Goal: Transaction & Acquisition: Purchase product/service

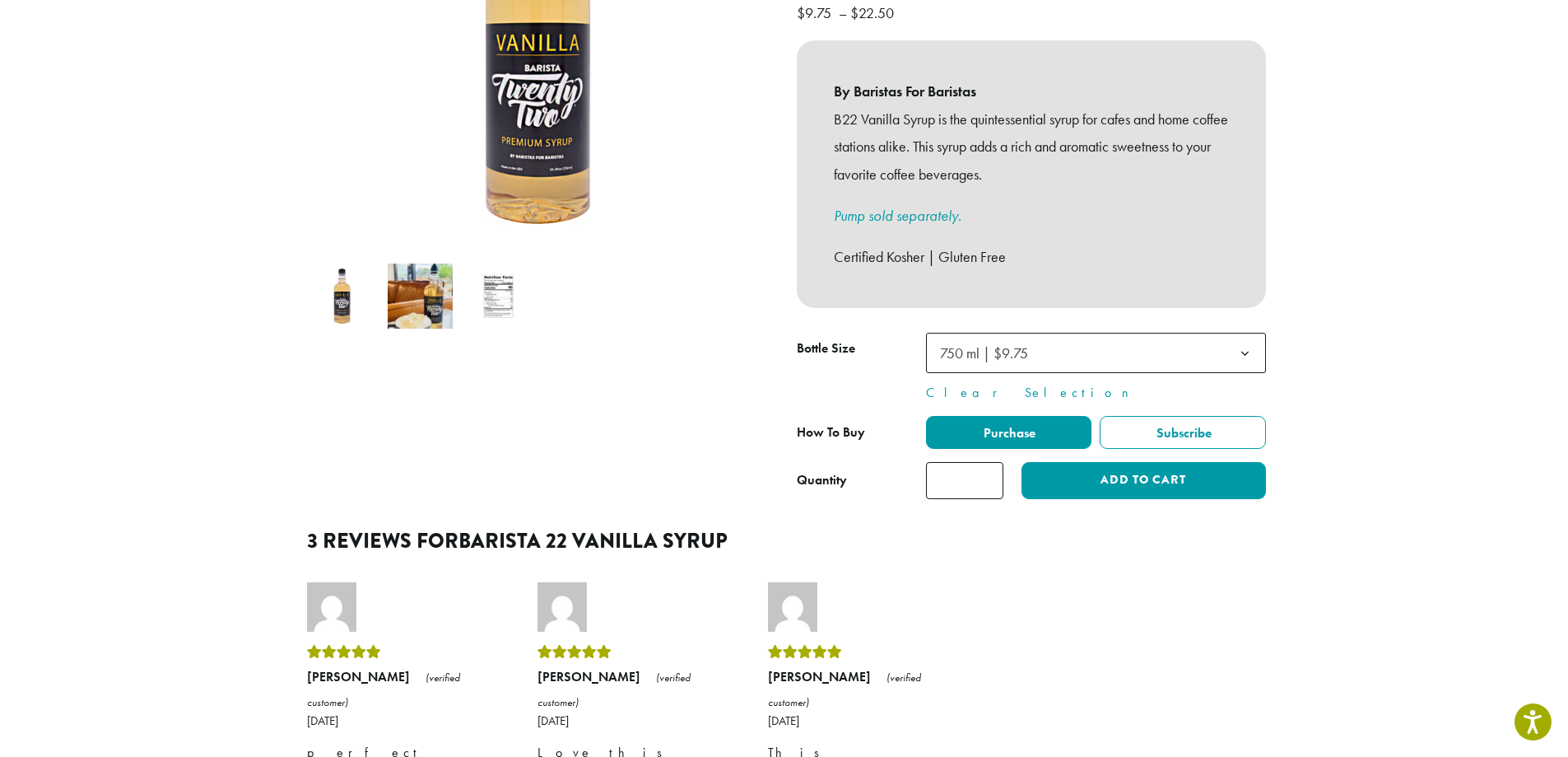
scroll to position [412, 0]
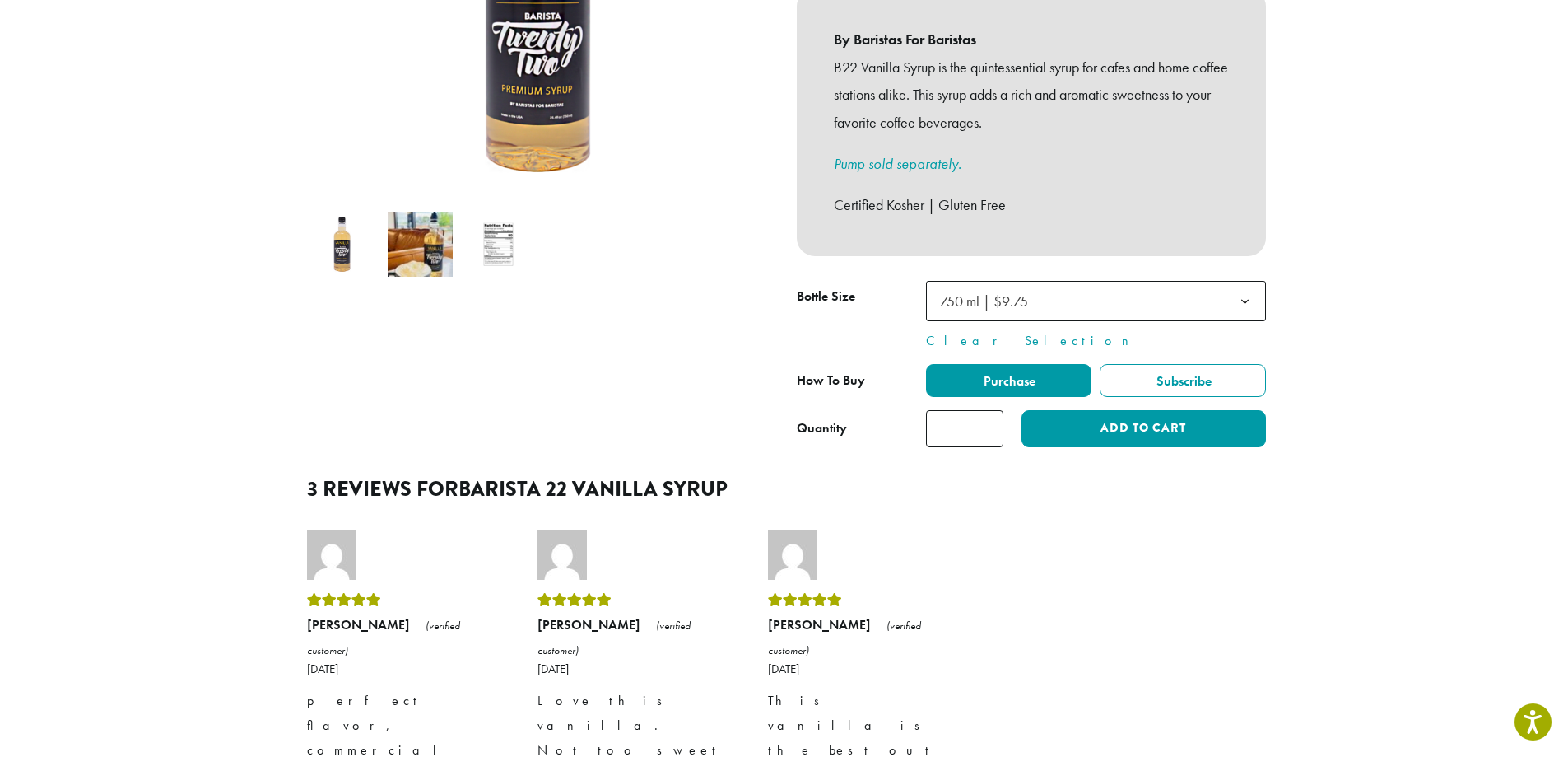
click at [1236, 281] on b at bounding box center [1245, 301] width 40 height 40
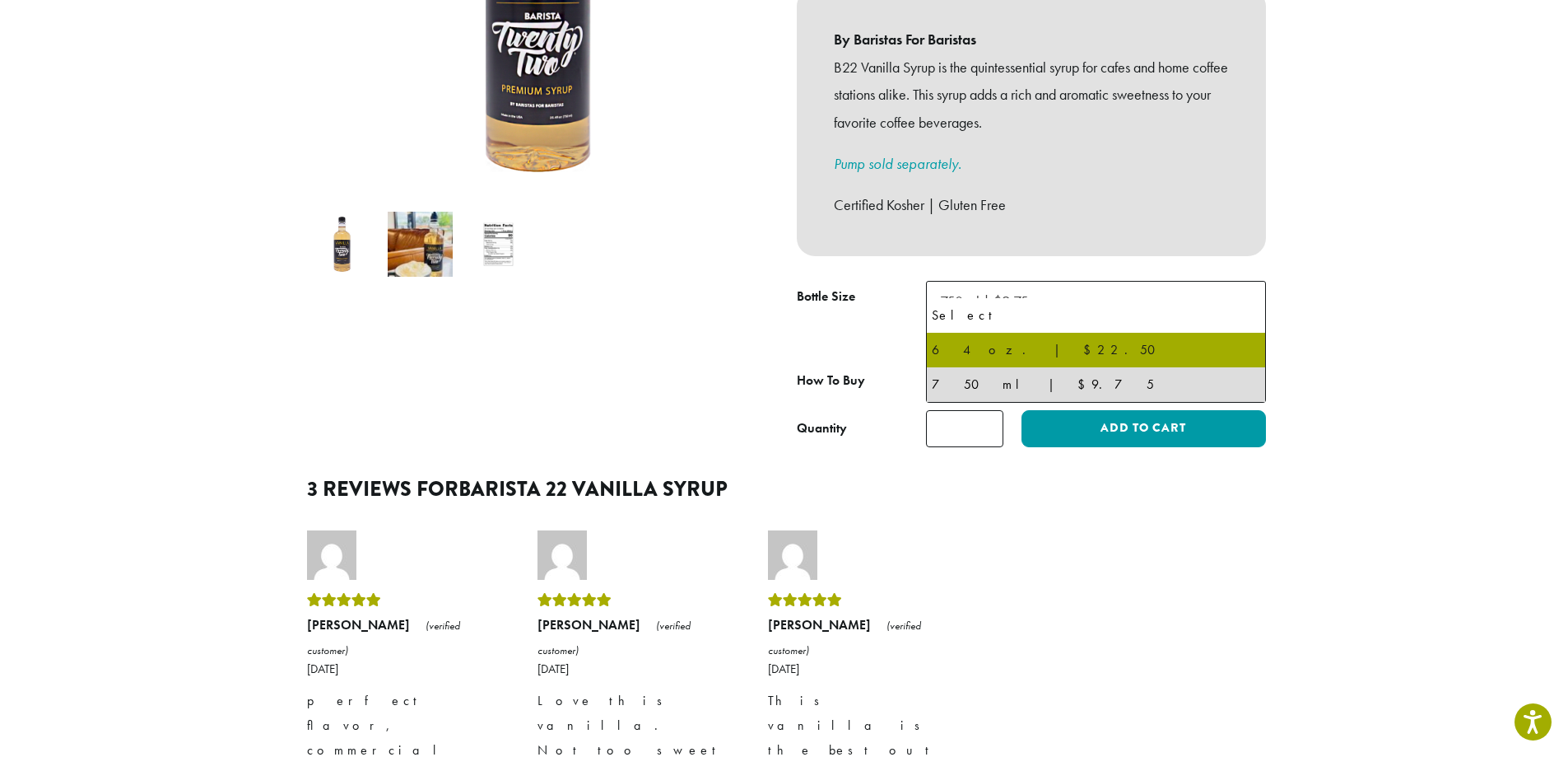
select select "*****"
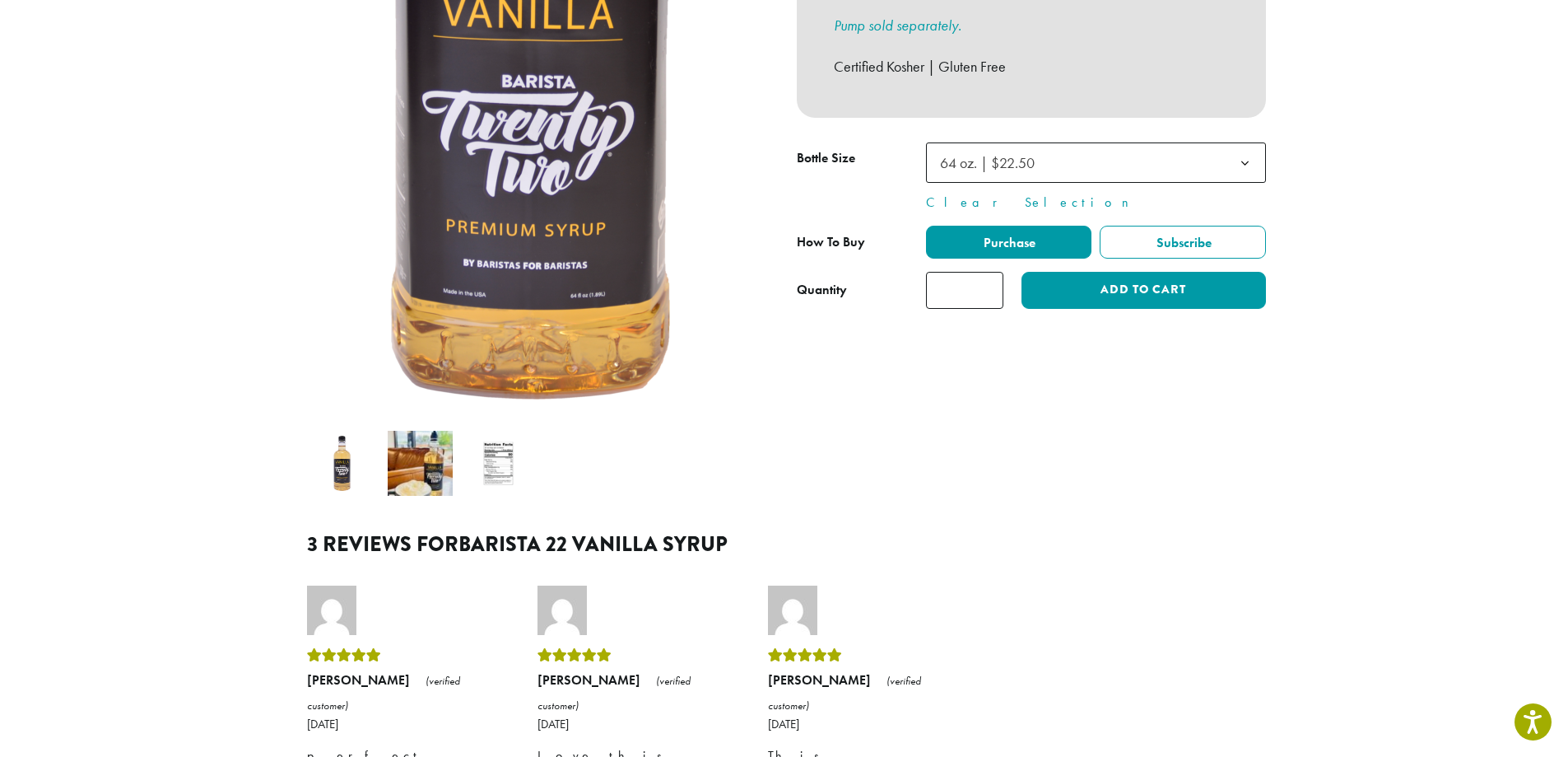
scroll to position [576, 0]
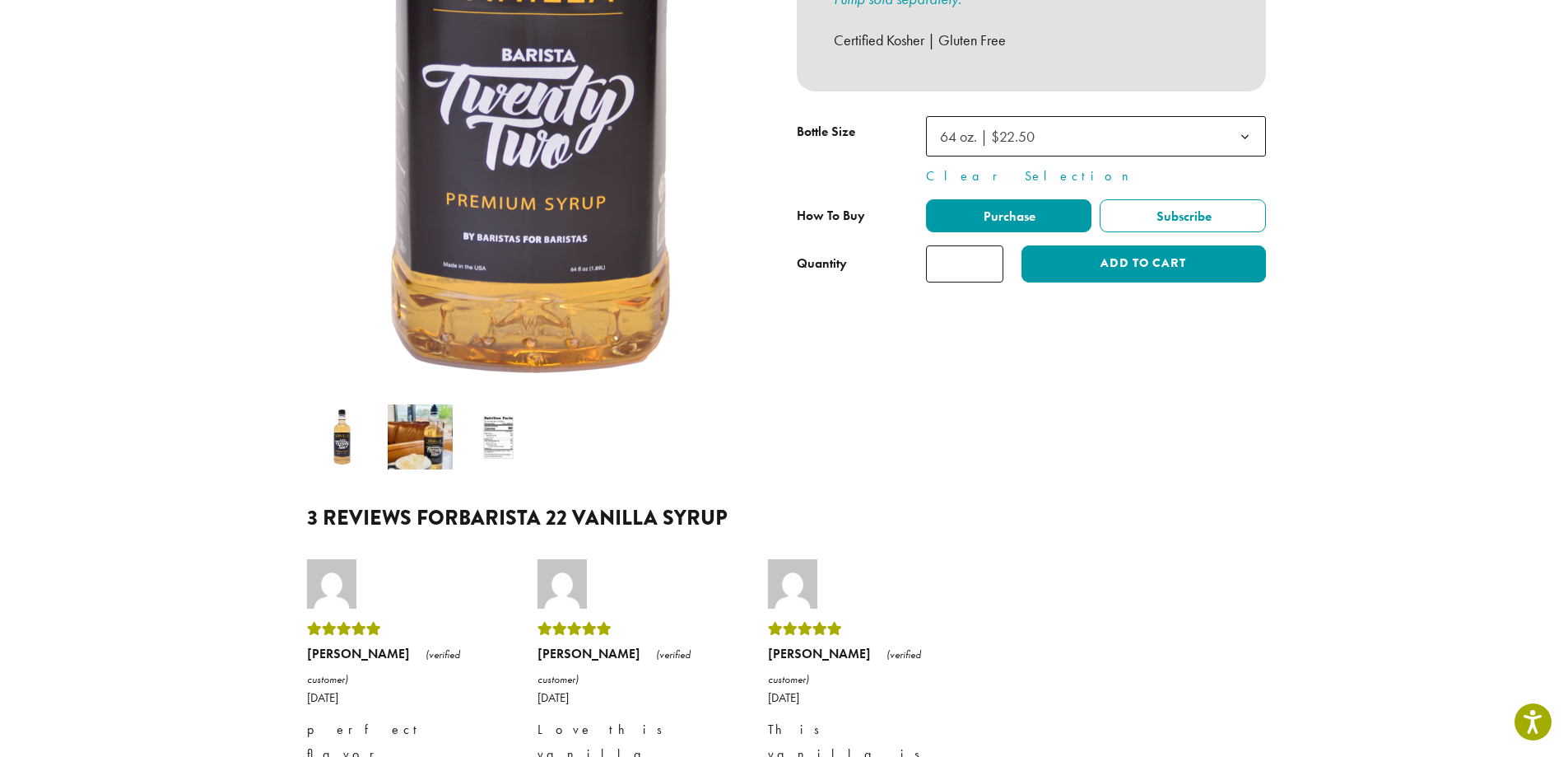
click at [508, 420] on img at bounding box center [498, 437] width 65 height 65
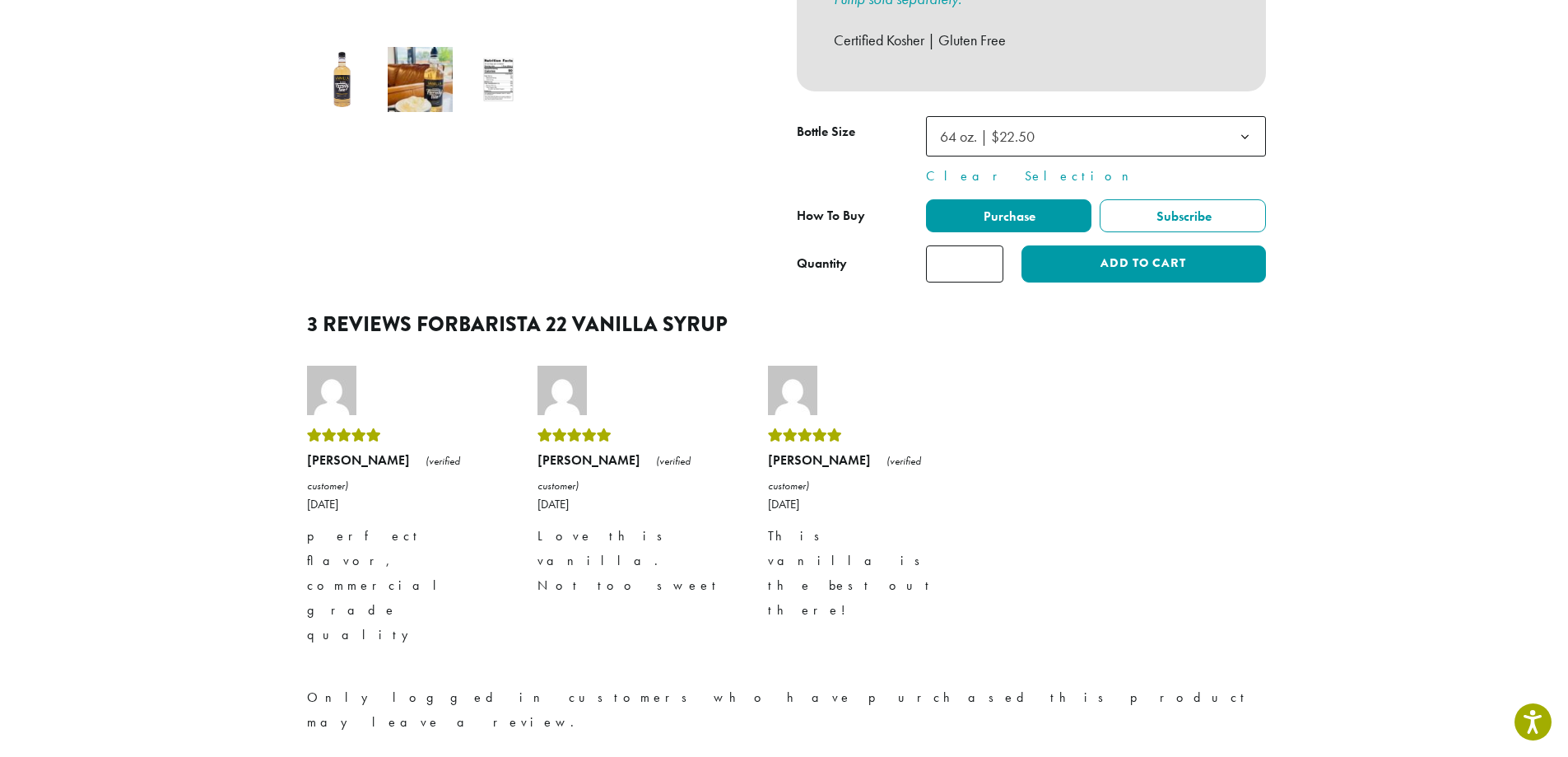
scroll to position [83, 0]
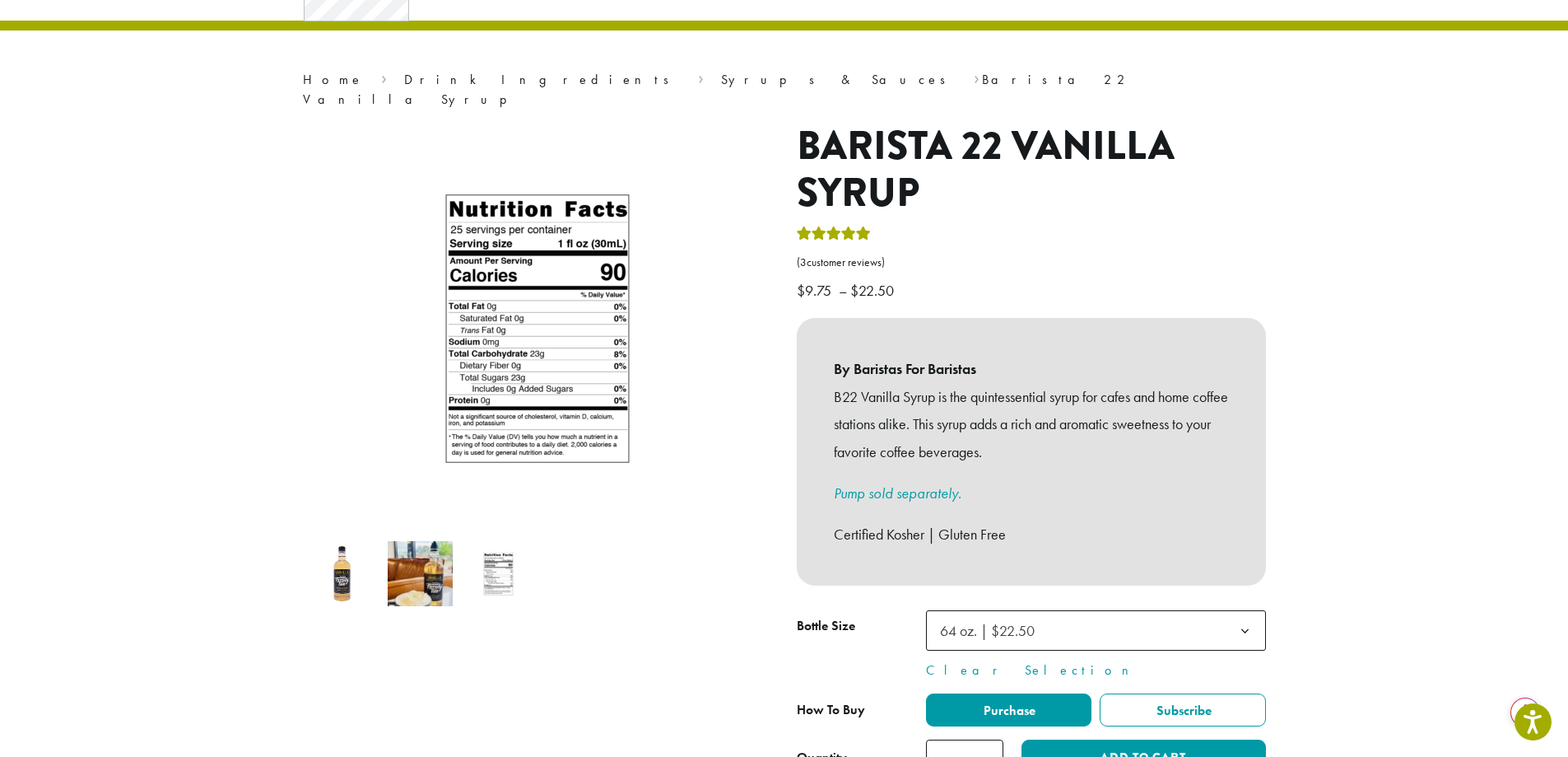
click at [426, 549] on img at bounding box center [420, 573] width 65 height 65
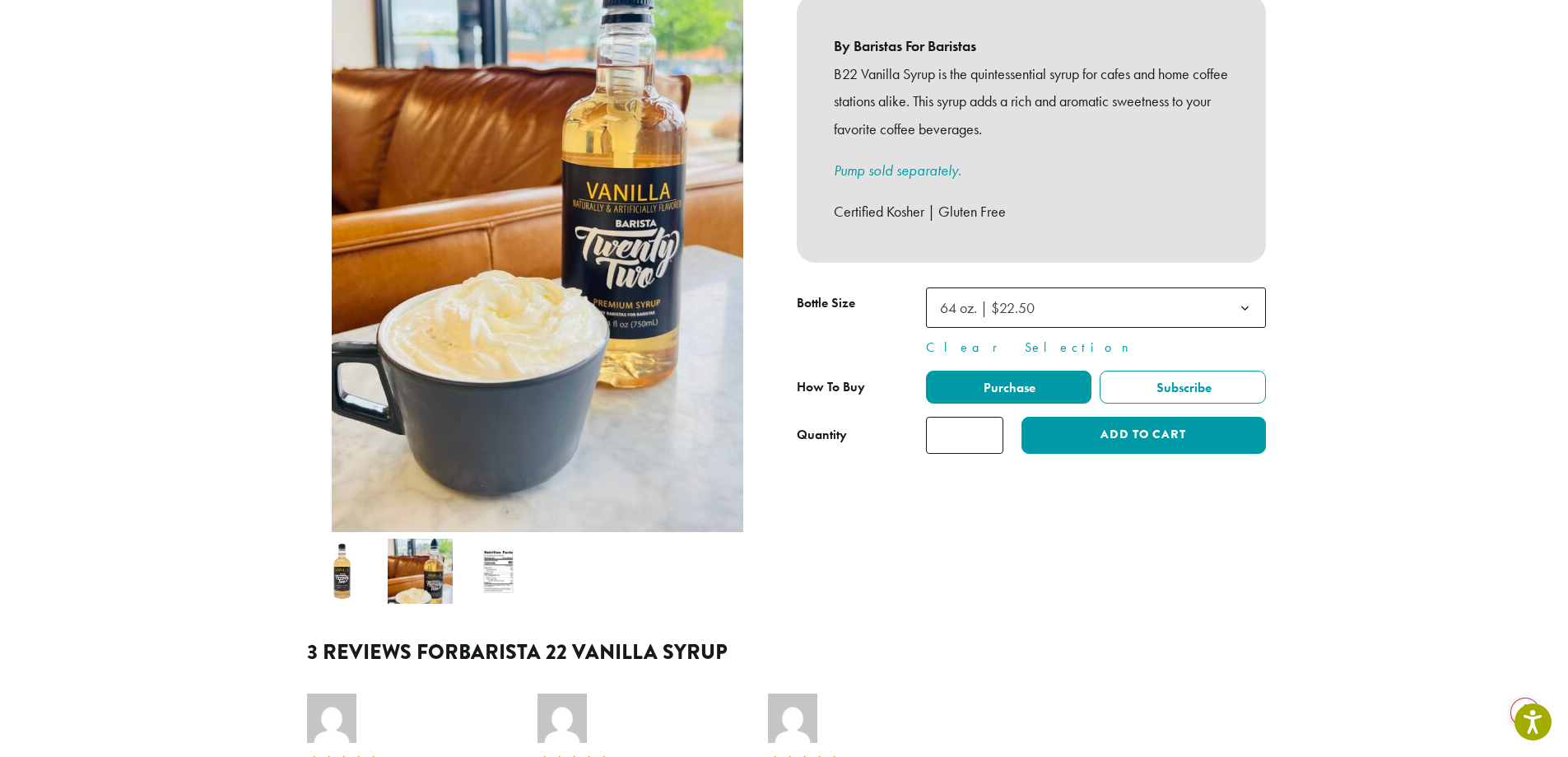
scroll to position [412, 0]
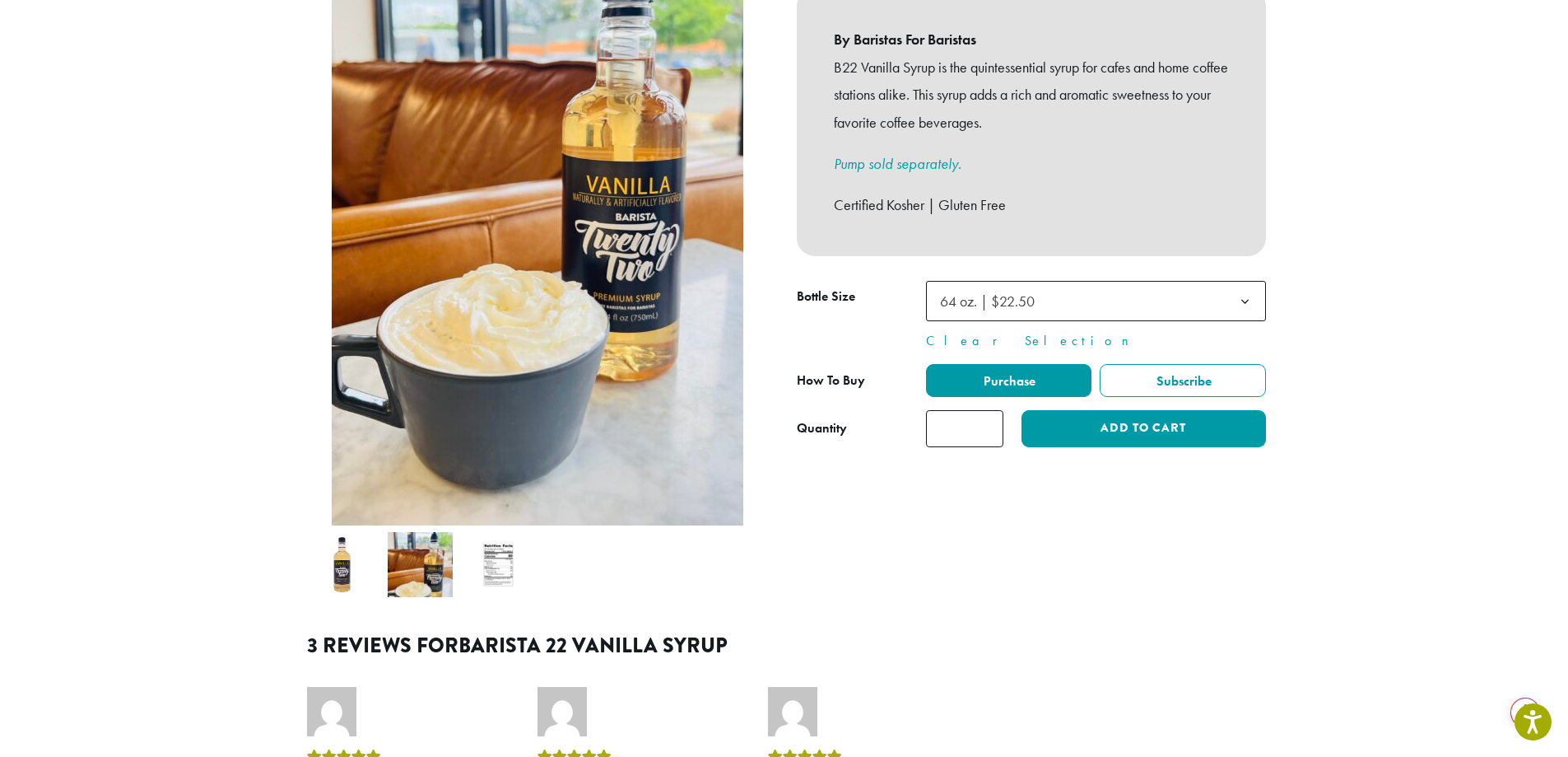
click at [344, 544] on img at bounding box center [342, 564] width 65 height 65
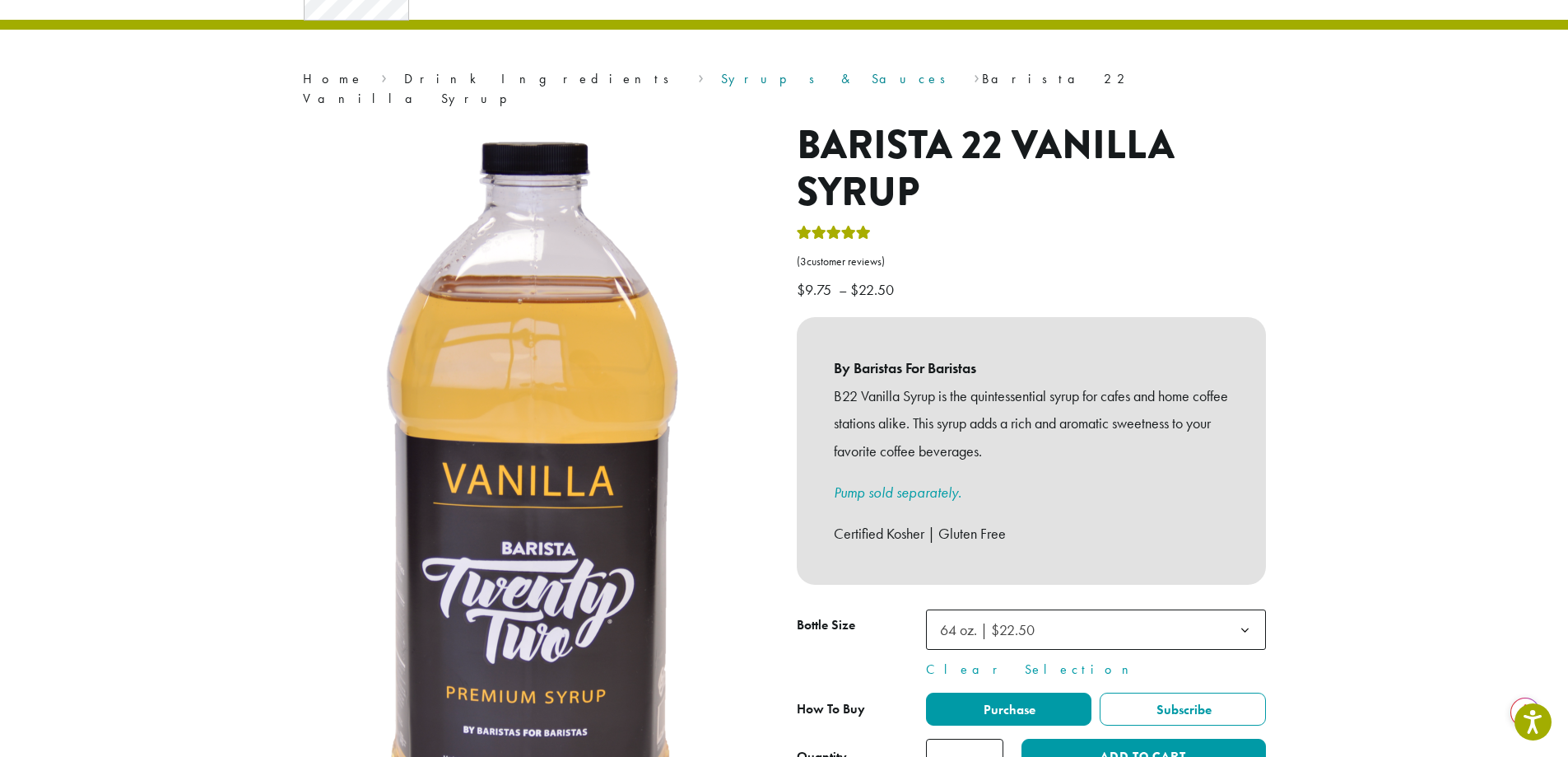
scroll to position [83, 0]
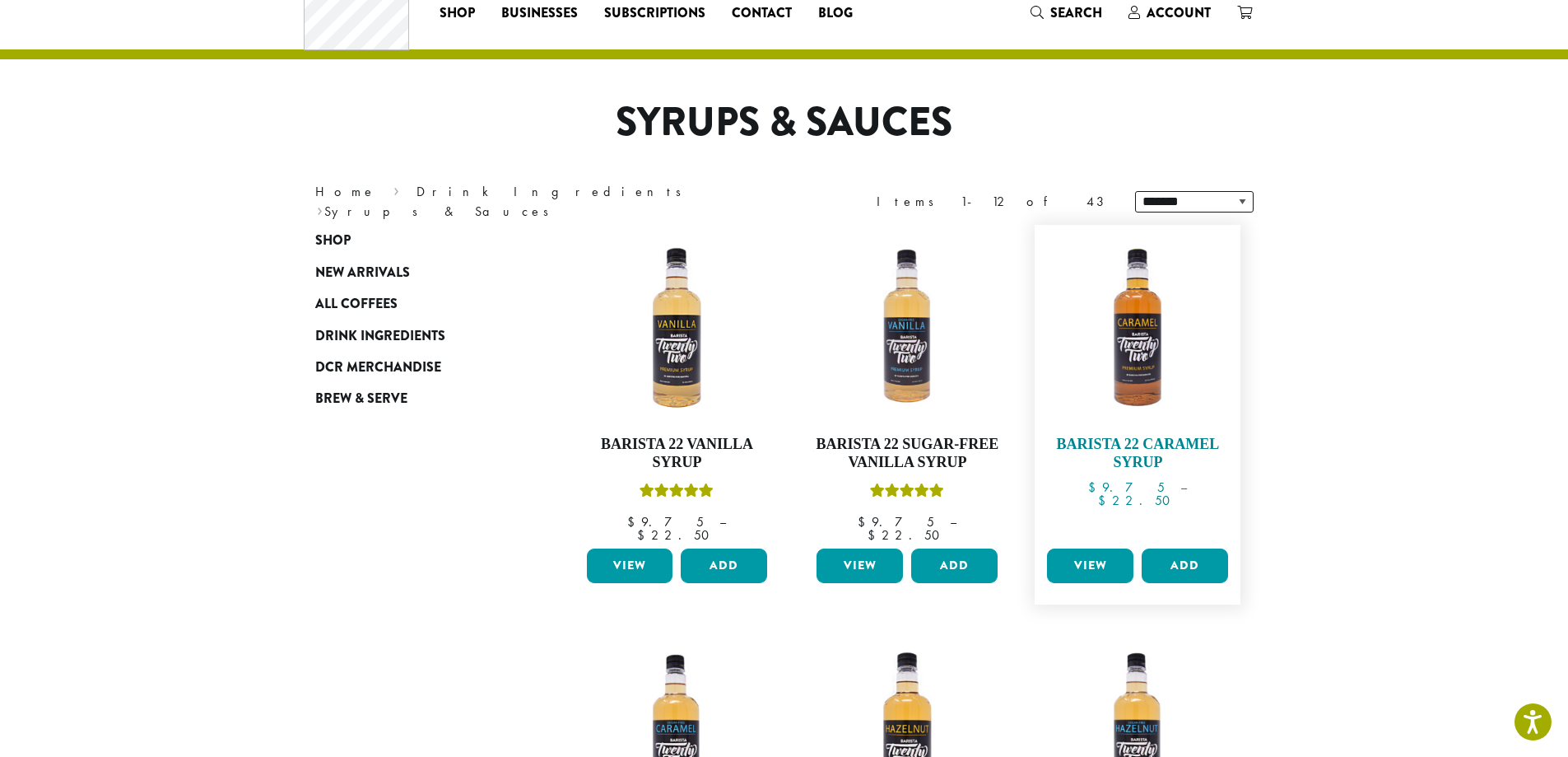
scroll to position [83, 0]
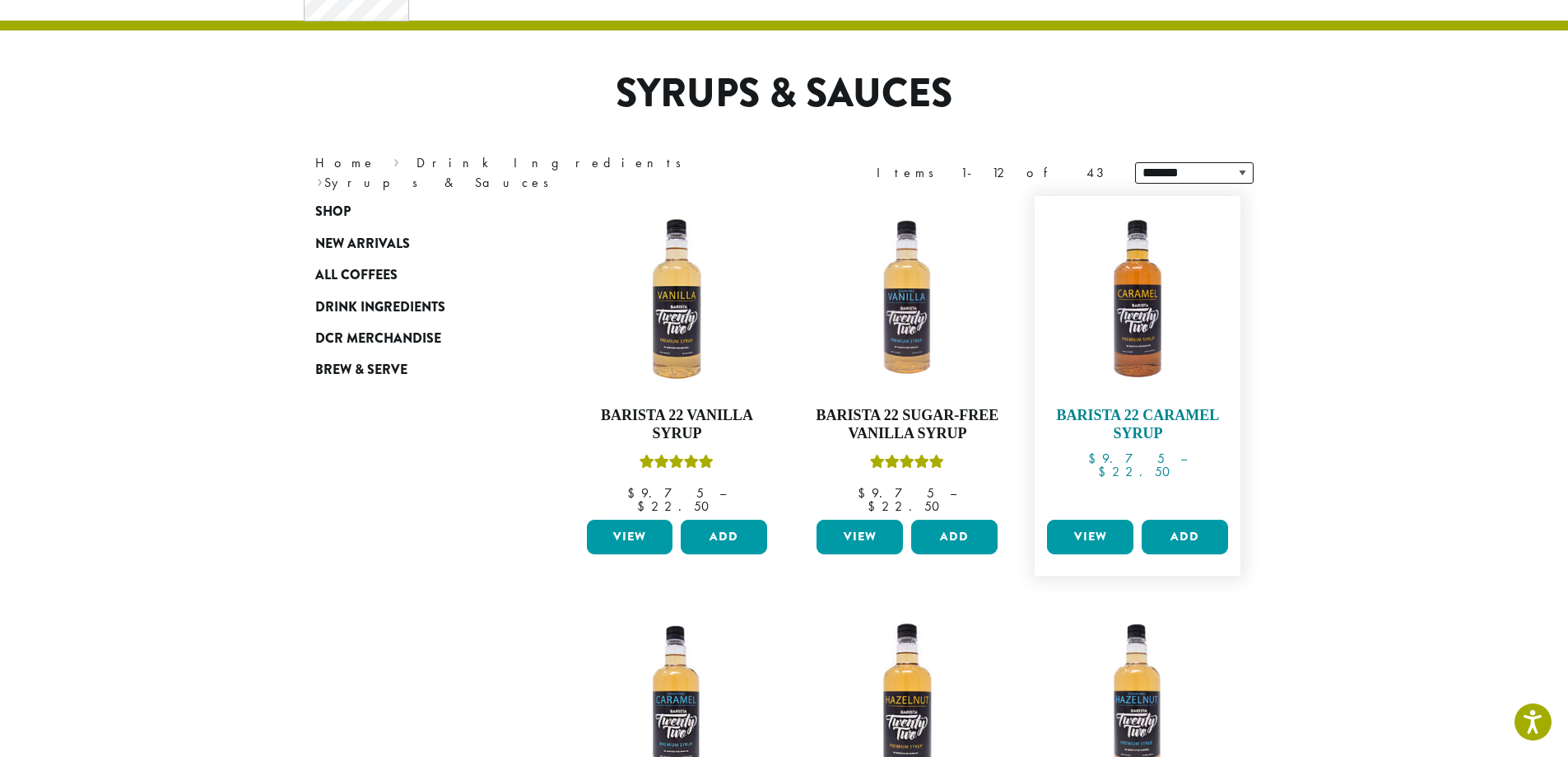
click at [1145, 423] on h4 "Barista 22 Caramel Syrup" at bounding box center [1137, 424] width 189 height 35
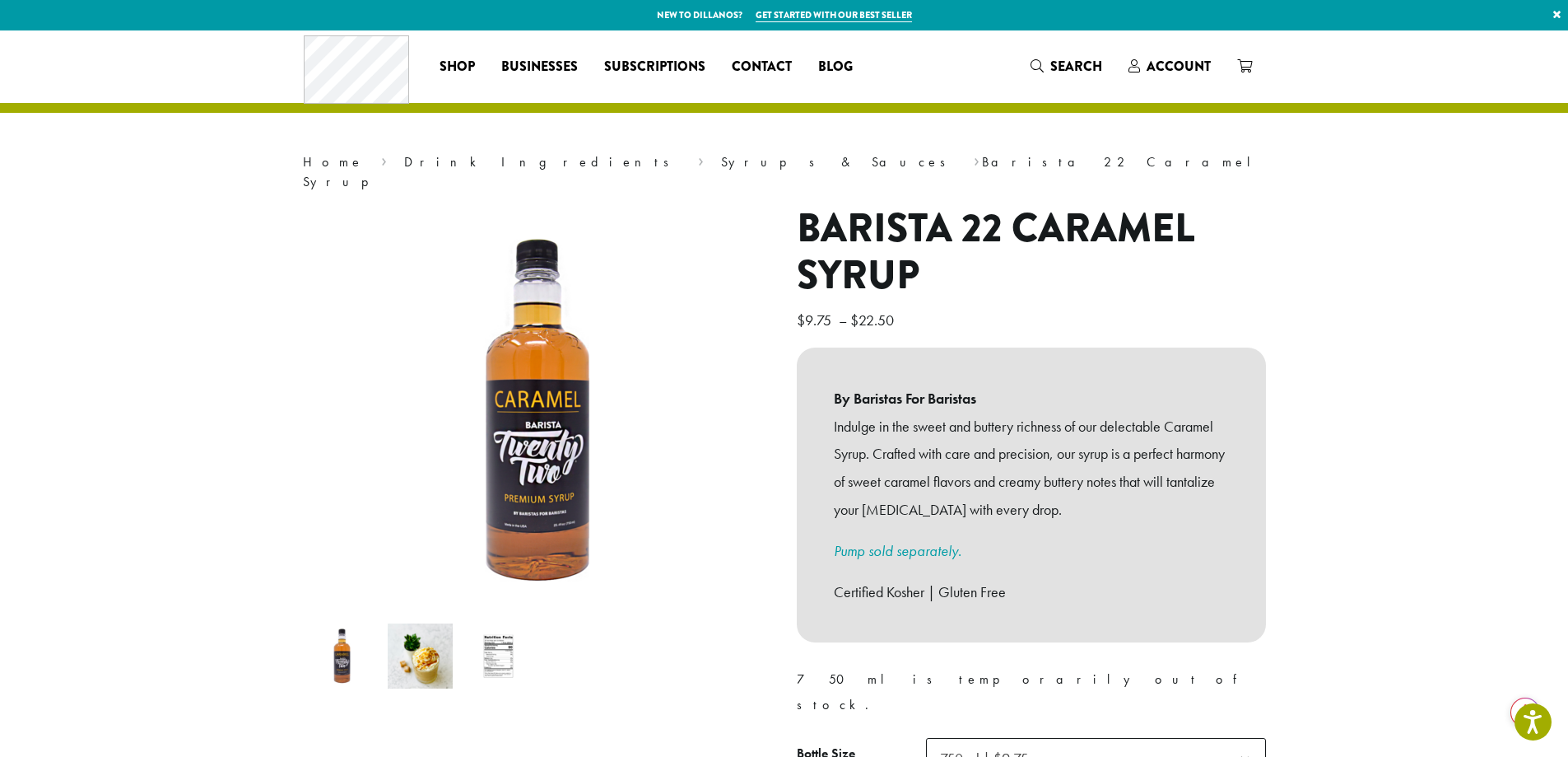
click at [512, 631] on img at bounding box center [498, 655] width 65 height 65
